Goal: Find specific page/section: Locate a particular part of the current website

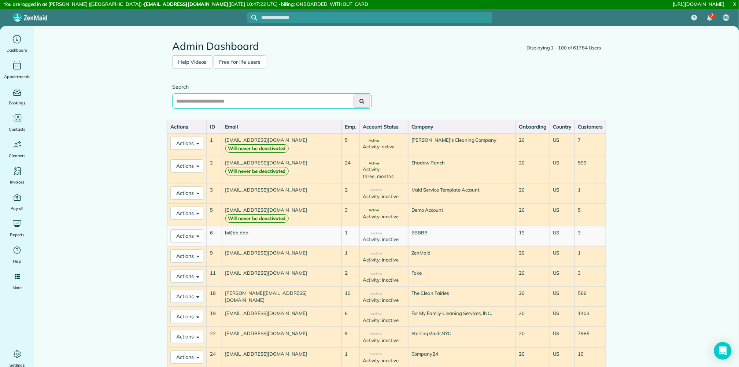
click at [221, 103] on input "text" at bounding box center [272, 100] width 200 height 15
type input "**********"
click at [354, 95] on button at bounding box center [362, 101] width 16 height 13
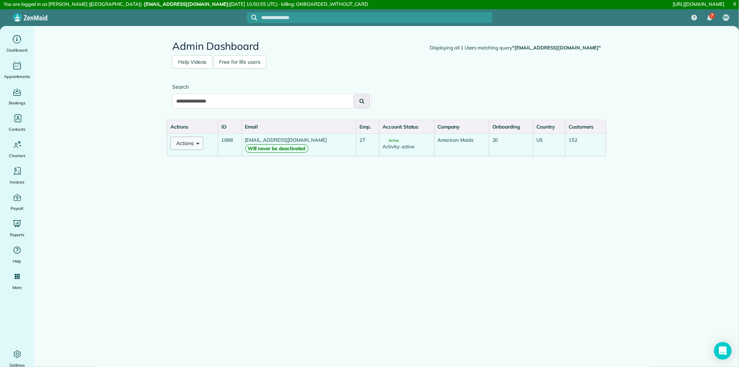
click at [197, 143] on span at bounding box center [196, 142] width 5 height 5
